Goal: Navigation & Orientation: Find specific page/section

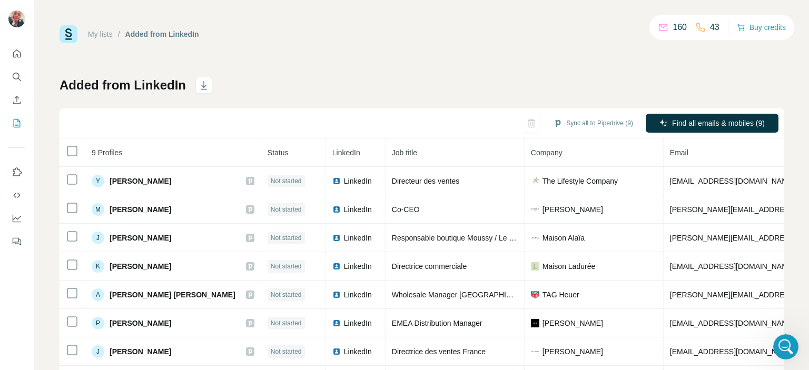
scroll to position [4, 0]
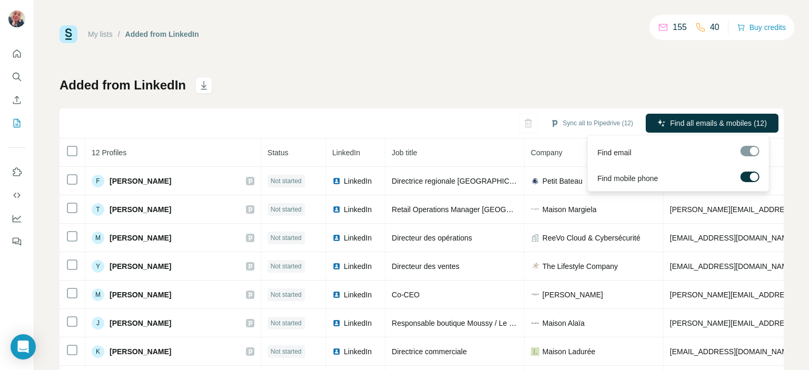
click at [745, 151] on div at bounding box center [750, 151] width 19 height 11
drag, startPoint x: 756, startPoint y: 152, endPoint x: 744, endPoint y: 153, distance: 12.2
click at [744, 153] on div at bounding box center [750, 151] width 19 height 11
click at [746, 151] on div at bounding box center [750, 151] width 19 height 11
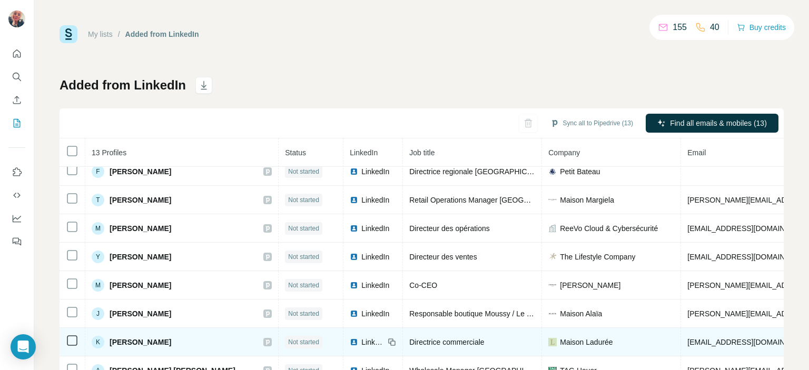
scroll to position [66, 0]
